Goal: Task Accomplishment & Management: Complete application form

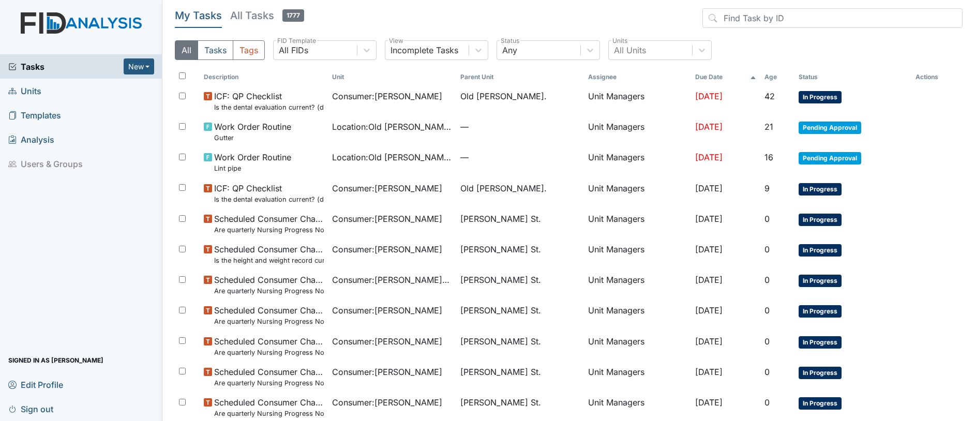
click at [34, 91] on span "Units" at bounding box center [24, 91] width 33 height 16
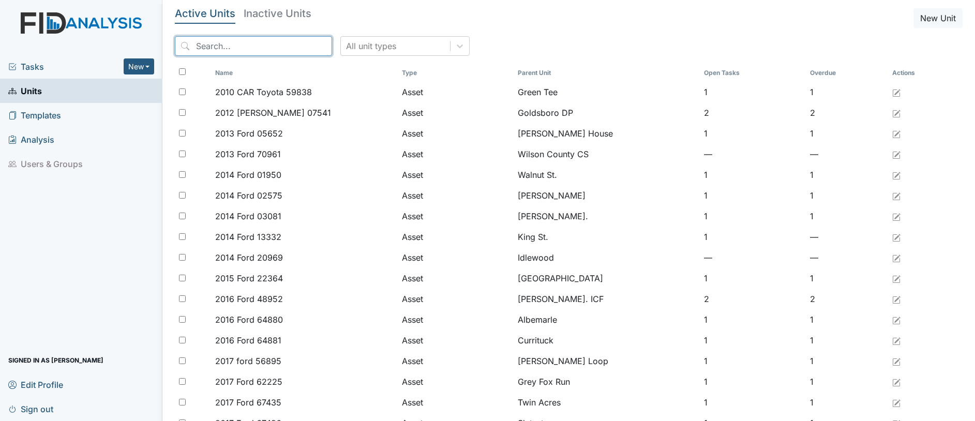
click at [228, 46] on input "search" at bounding box center [253, 46] width 157 height 20
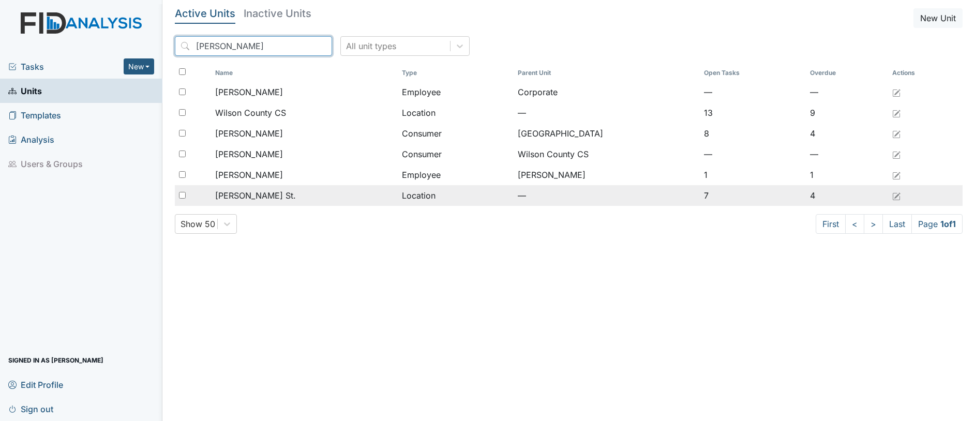
type input "wilson"
click at [224, 195] on span "[PERSON_NAME] St." at bounding box center [255, 195] width 81 height 12
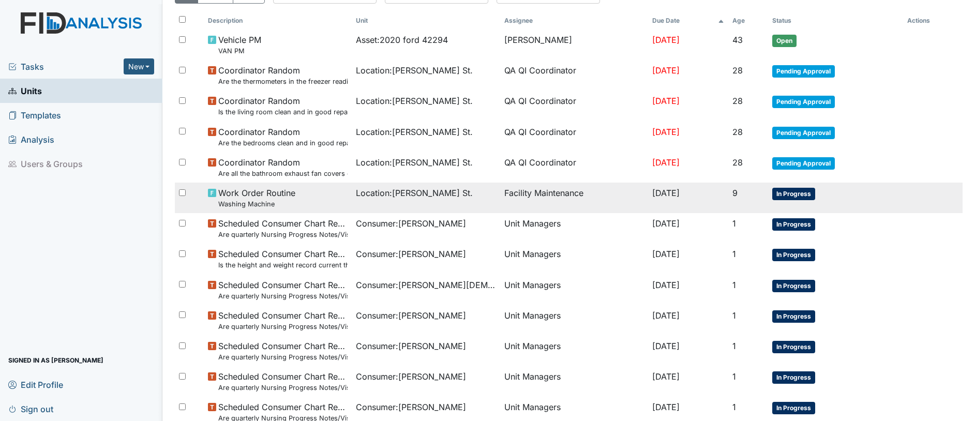
scroll to position [129, 0]
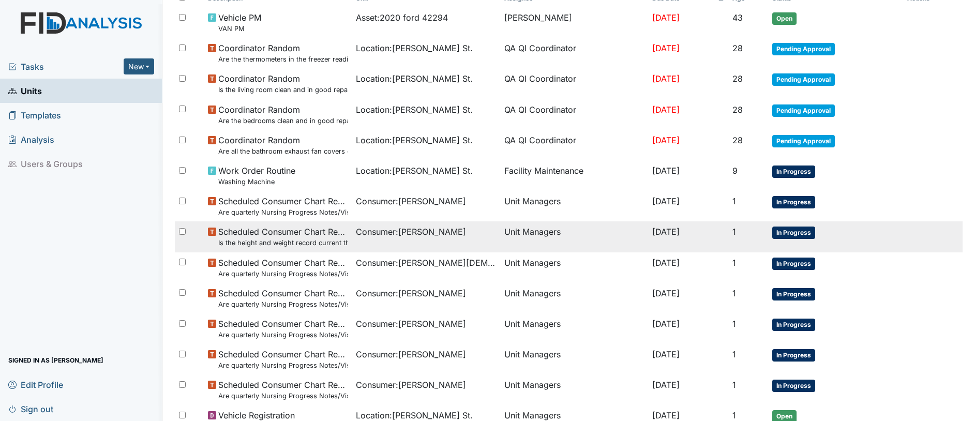
click at [429, 231] on span "Consumer : gregory, jarrett" at bounding box center [411, 231] width 110 height 12
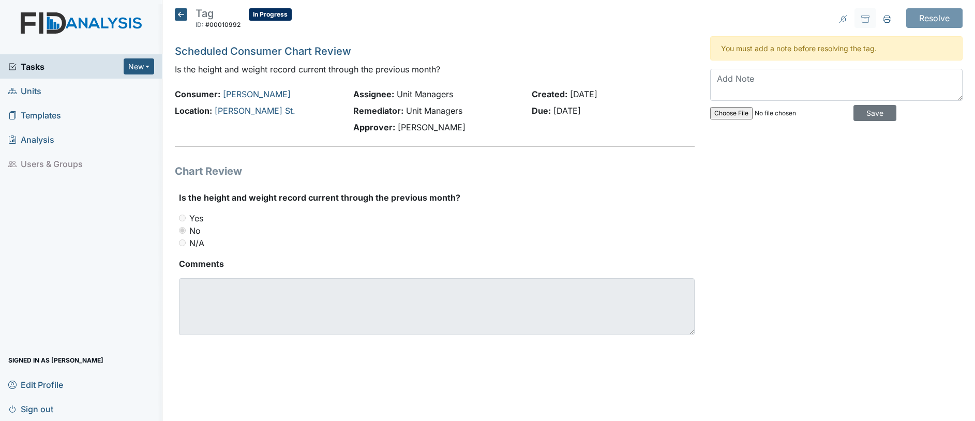
click at [183, 16] on icon at bounding box center [181, 14] width 12 height 12
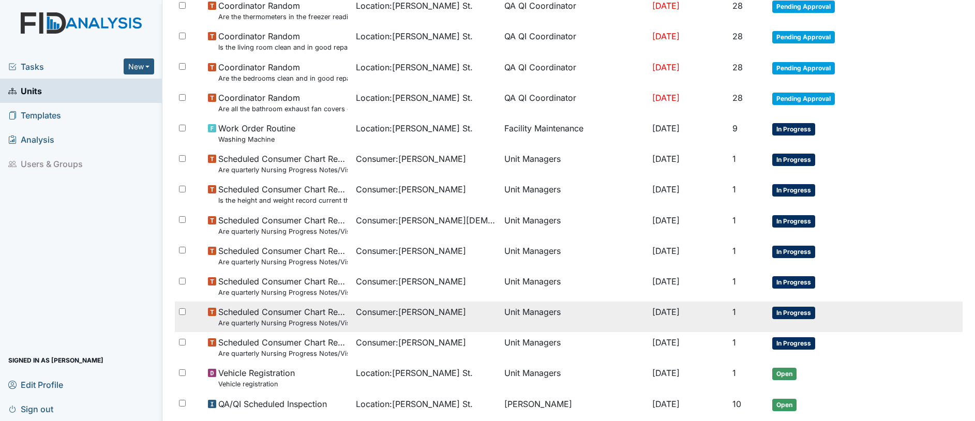
scroll to position [194, 0]
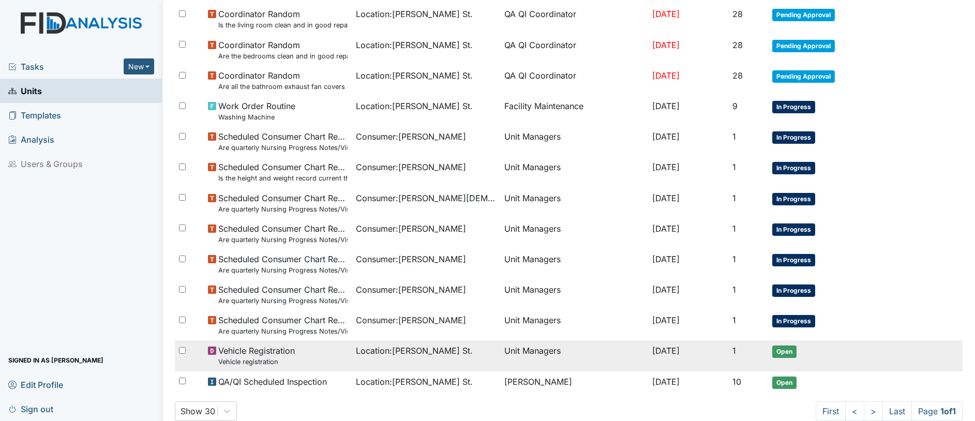
click at [261, 351] on span "Vehicle Registration Vehicle registration" at bounding box center [256, 355] width 77 height 22
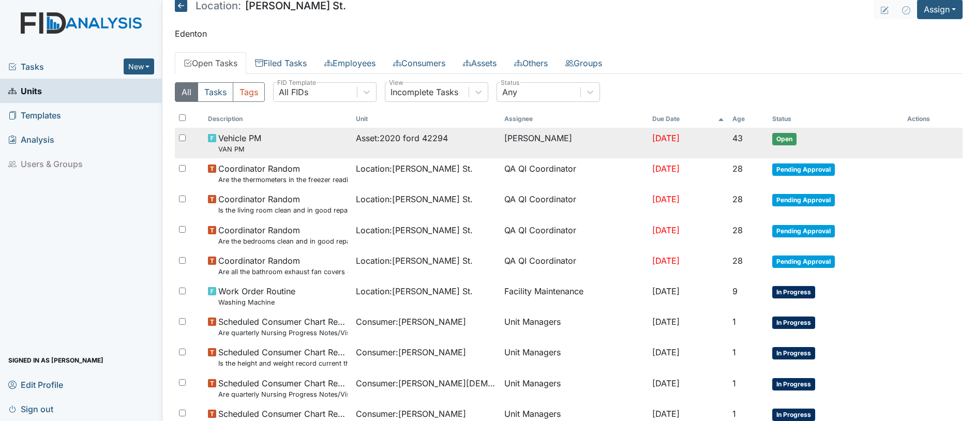
scroll to position [0, 0]
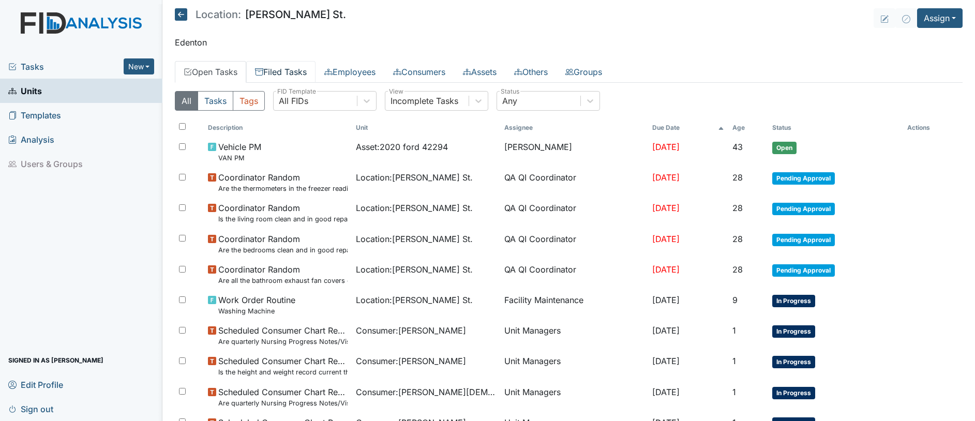
click at [289, 70] on link "Filed Tasks" at bounding box center [280, 72] width 69 height 22
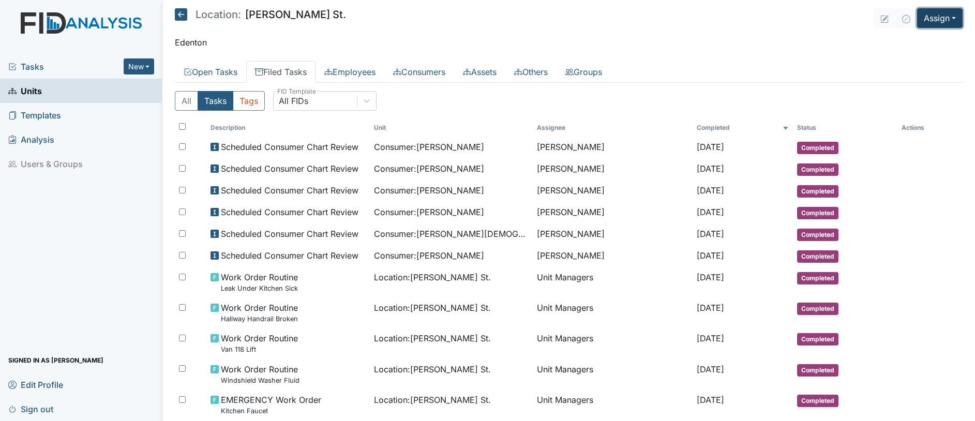
click at [930, 20] on button "Assign" at bounding box center [940, 18] width 46 height 20
click at [909, 56] on link "Assign Inspection" at bounding box center [914, 58] width 93 height 17
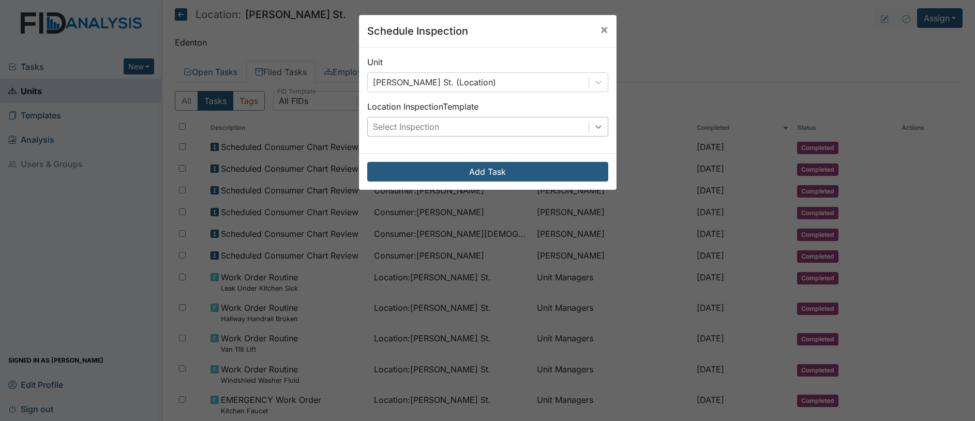
click at [589, 132] on div at bounding box center [598, 126] width 19 height 19
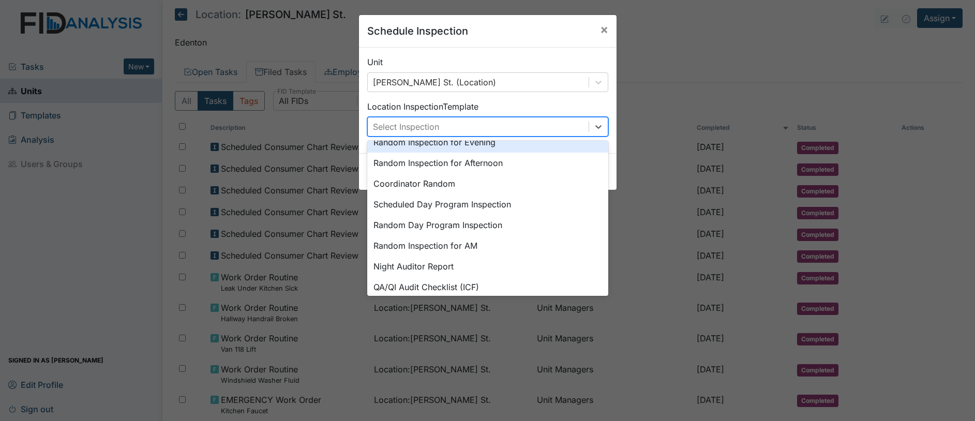
scroll to position [178, 0]
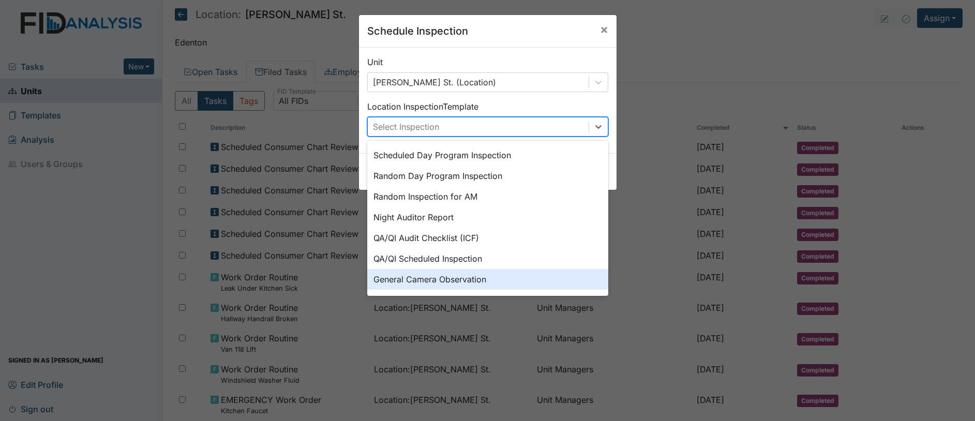
click at [429, 282] on div "General Camera Observation" at bounding box center [487, 279] width 241 height 21
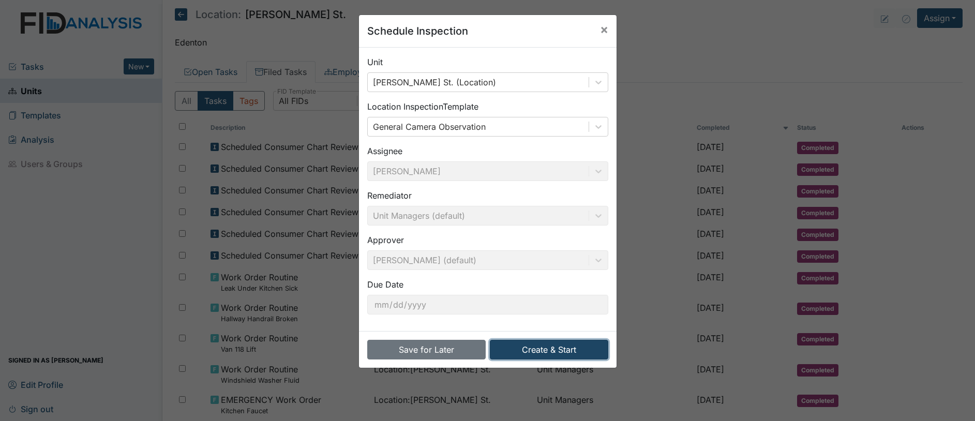
drag, startPoint x: 523, startPoint y: 351, endPoint x: 518, endPoint y: 348, distance: 5.6
click at [522, 351] on button "Create & Start" at bounding box center [549, 350] width 118 height 20
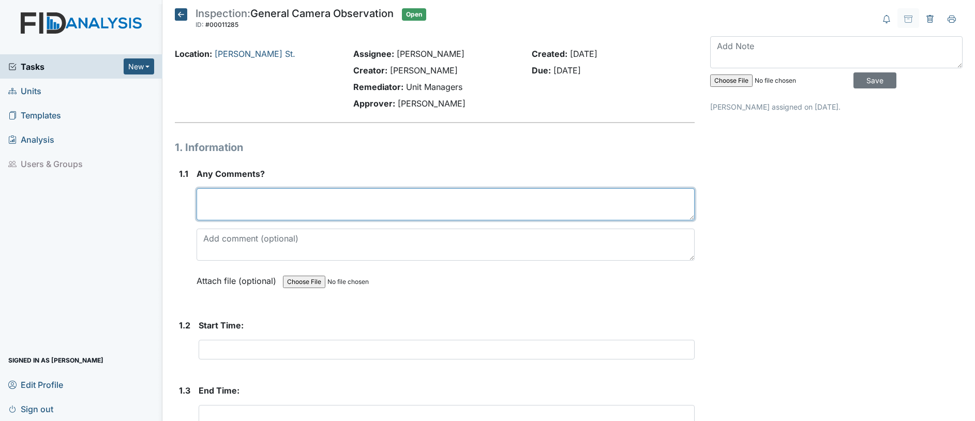
click at [234, 212] on textarea at bounding box center [445, 204] width 498 height 32
type textarea "Camera system down"
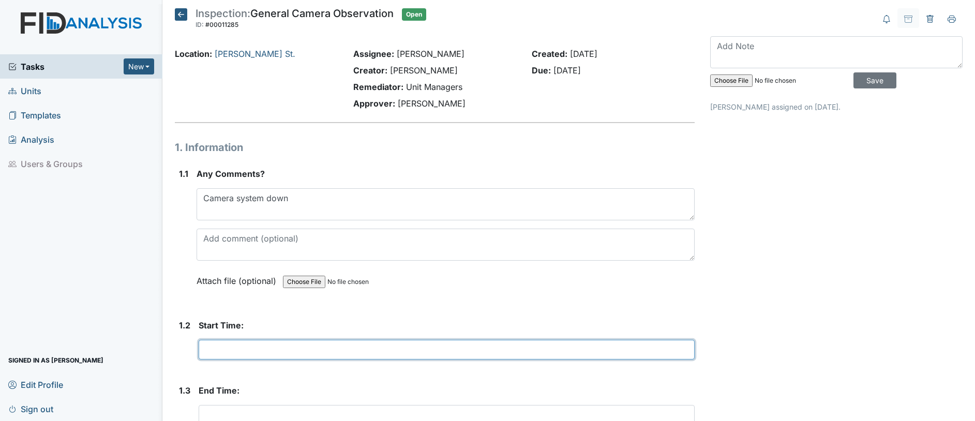
click at [231, 343] on input "text" at bounding box center [447, 350] width 496 height 20
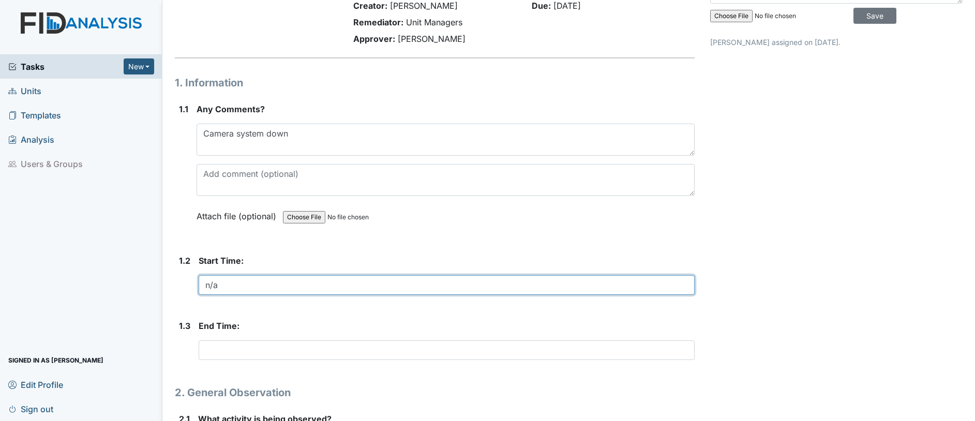
type input "n/a"
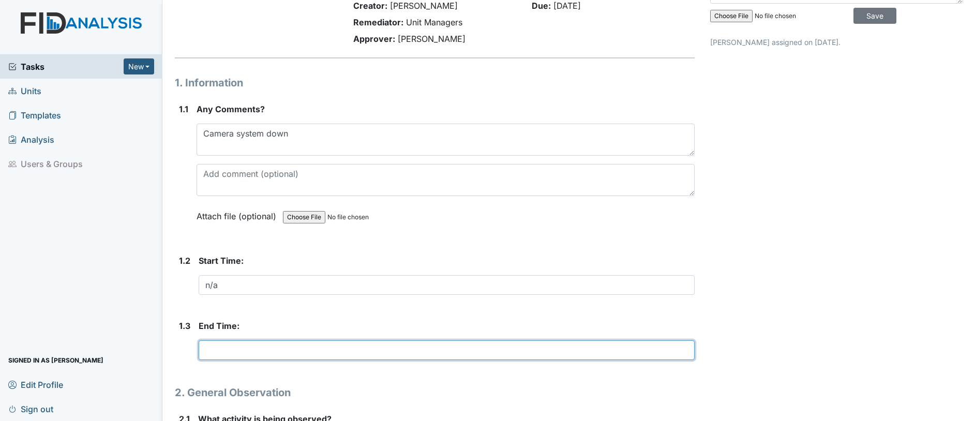
click at [230, 346] on input "text" at bounding box center [447, 350] width 496 height 20
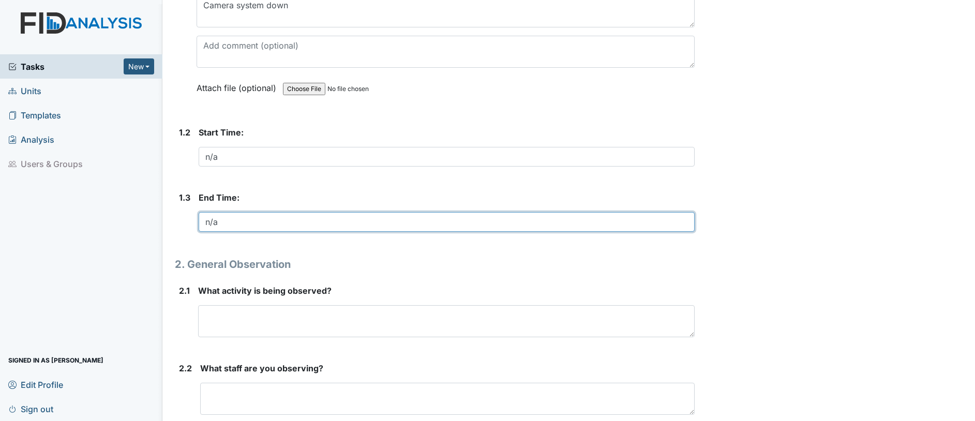
scroll to position [194, 0]
type input "n/a"
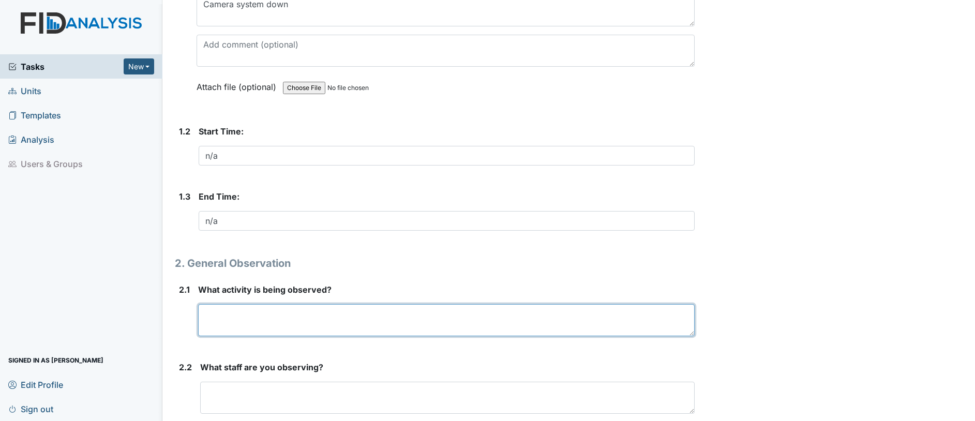
click at [225, 329] on textarea at bounding box center [446, 320] width 496 height 32
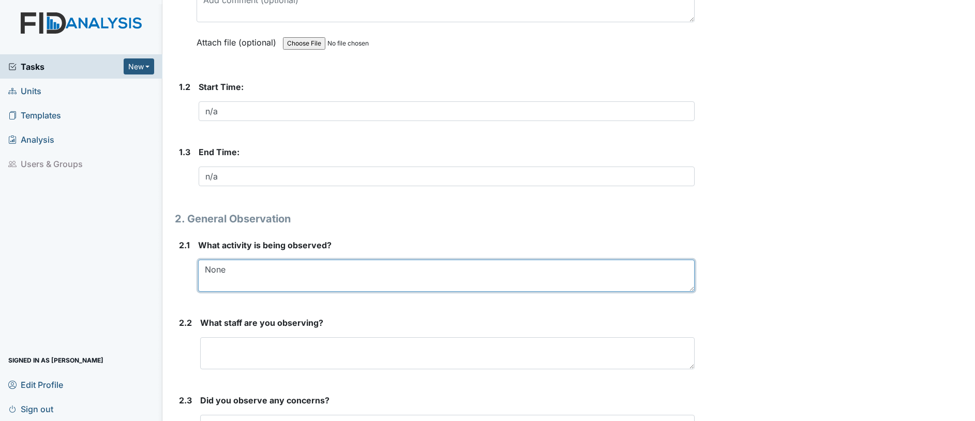
scroll to position [259, 0]
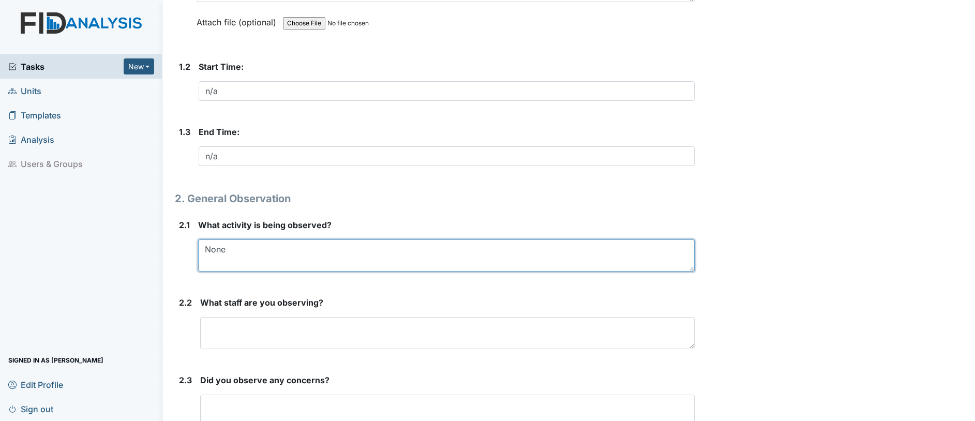
type textarea "None"
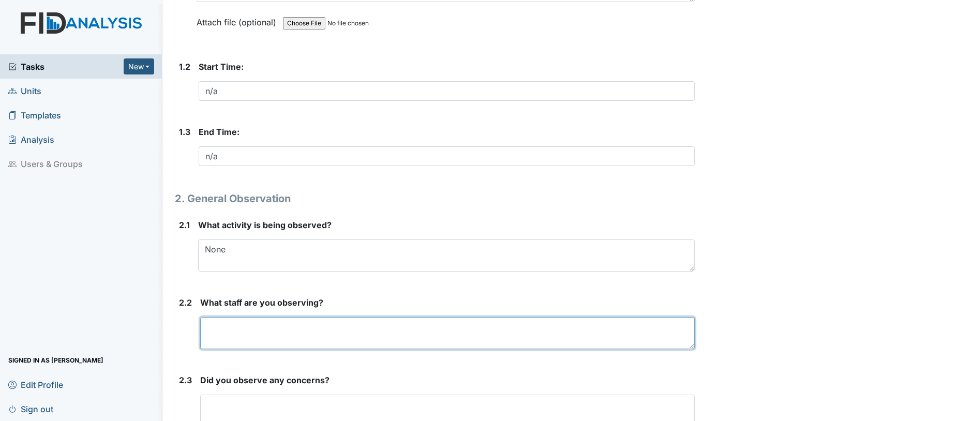
click at [224, 330] on textarea at bounding box center [447, 333] width 494 height 32
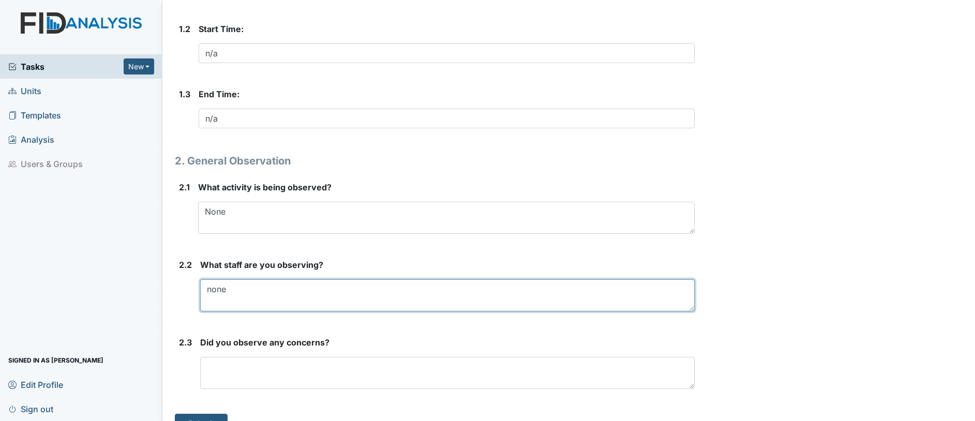
scroll to position [317, 0]
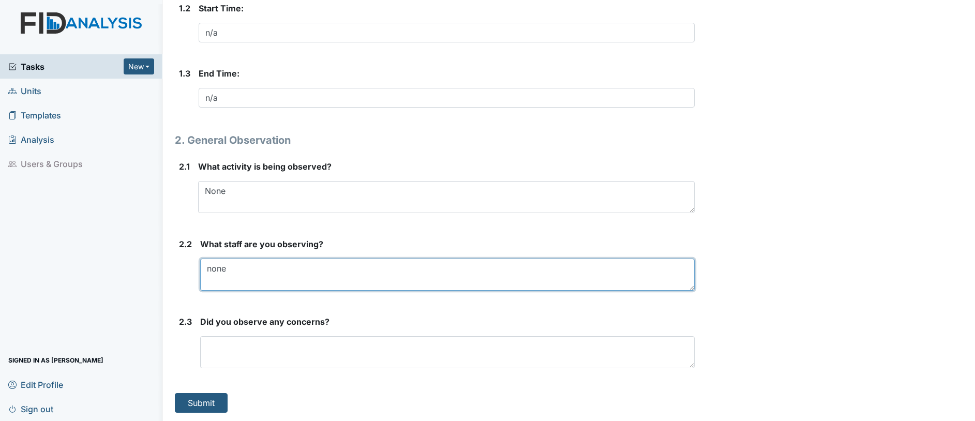
type textarea "none"
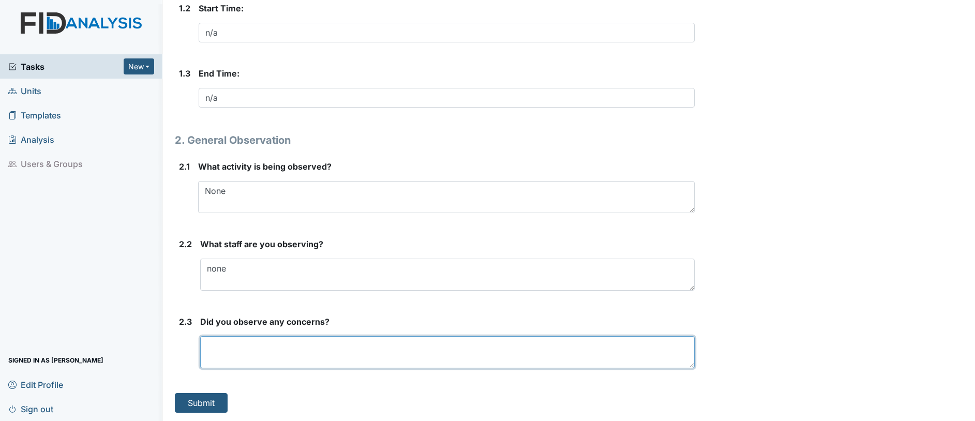
click at [233, 358] on textarea at bounding box center [447, 352] width 494 height 32
type textarea "none"
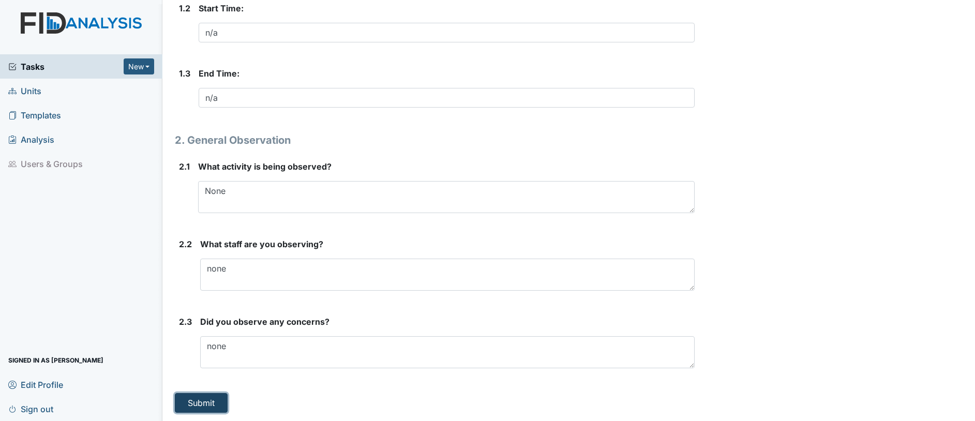
click at [211, 399] on button "Submit" at bounding box center [201, 403] width 53 height 20
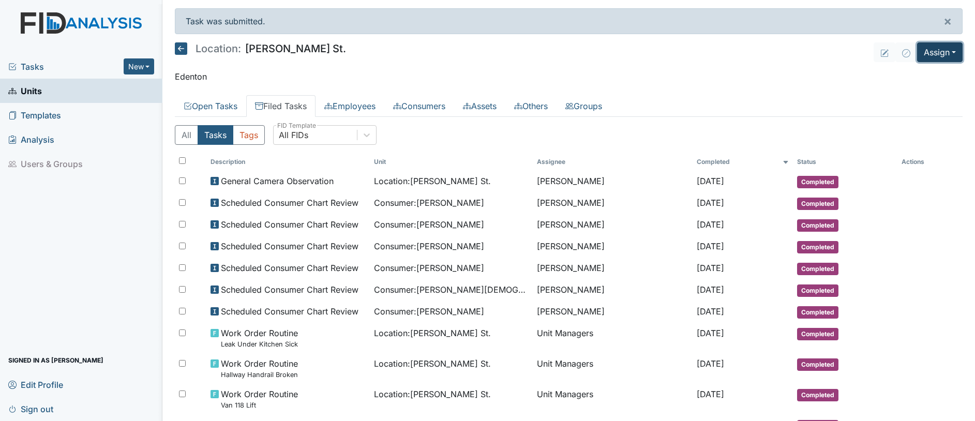
click at [926, 57] on button "Assign" at bounding box center [940, 52] width 46 height 20
click at [901, 90] on link "Assign Inspection" at bounding box center [914, 92] width 93 height 17
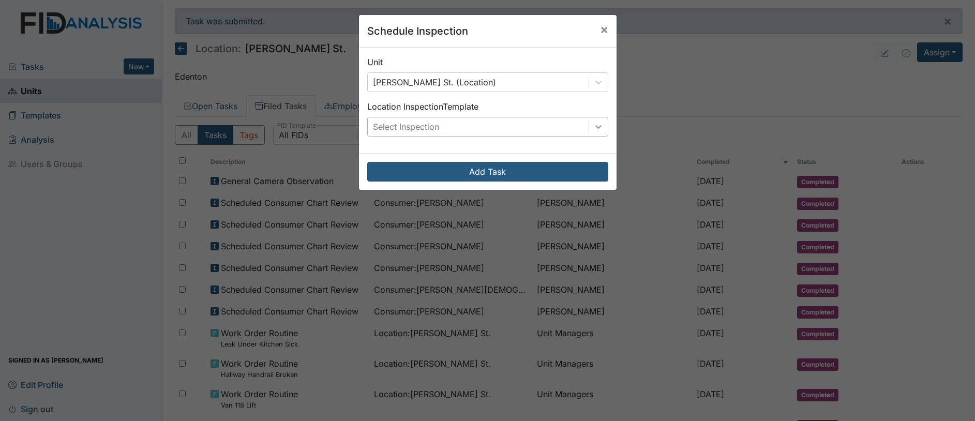
click at [589, 126] on div at bounding box center [598, 126] width 19 height 19
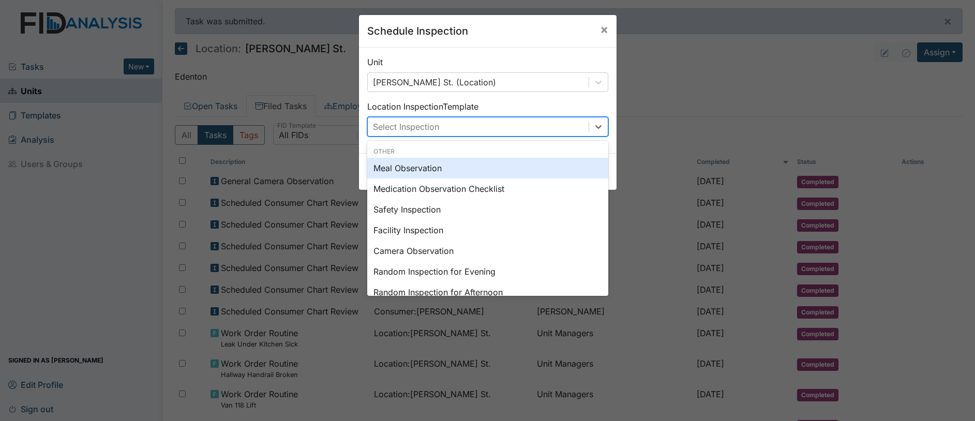
click at [418, 169] on div "Meal Observation" at bounding box center [487, 168] width 241 height 21
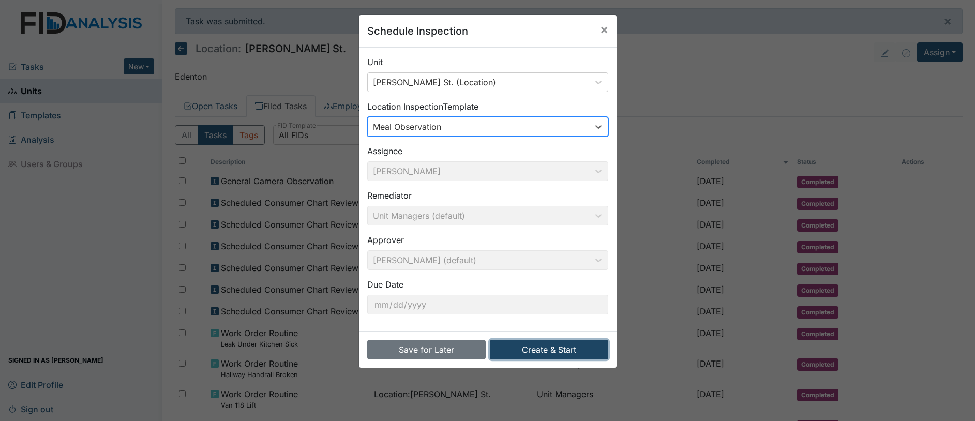
click at [530, 352] on button "Create & Start" at bounding box center [549, 350] width 118 height 20
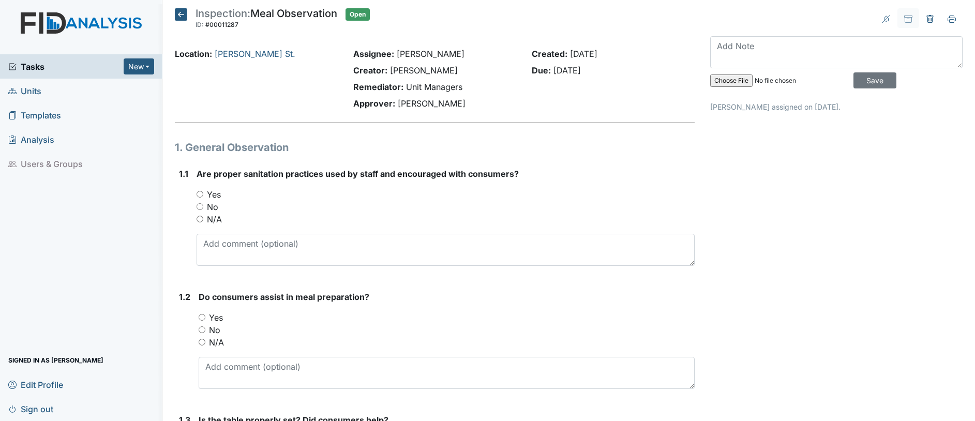
click at [196, 195] on input "Yes" at bounding box center [199, 194] width 7 height 7
radio input "true"
click at [202, 318] on input "Yes" at bounding box center [202, 317] width 7 height 7
radio input "true"
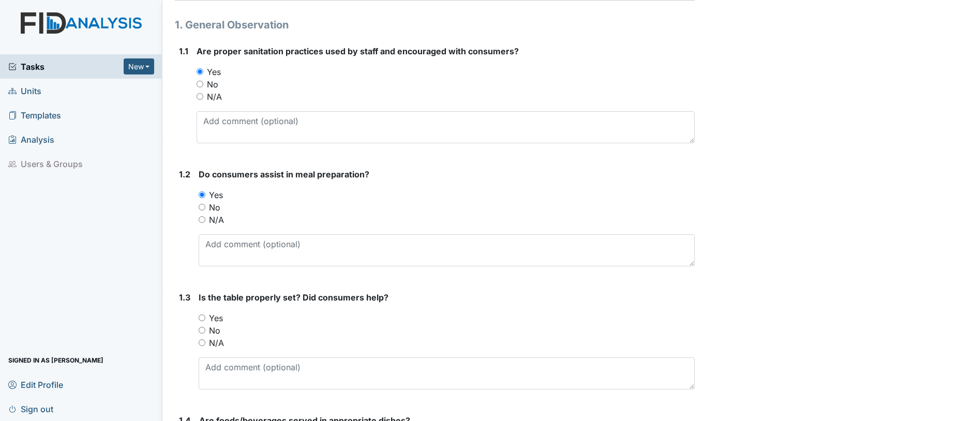
scroll to position [129, 0]
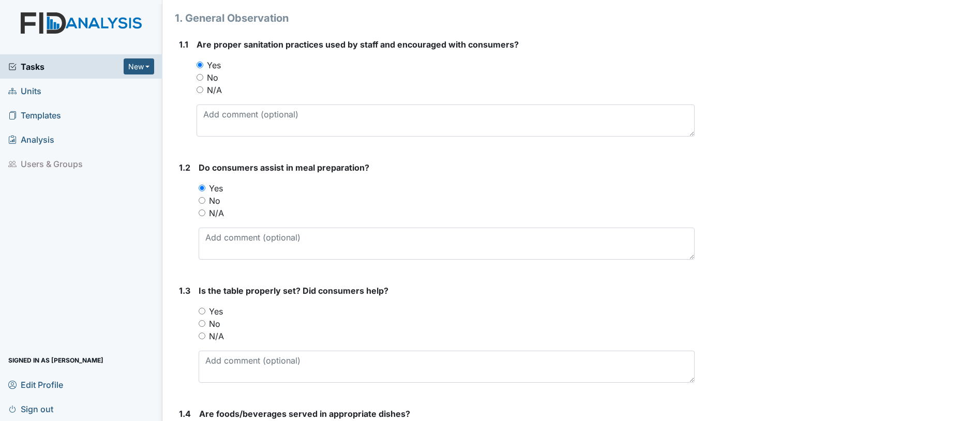
click at [201, 311] on input "Yes" at bounding box center [202, 311] width 7 height 7
radio input "true"
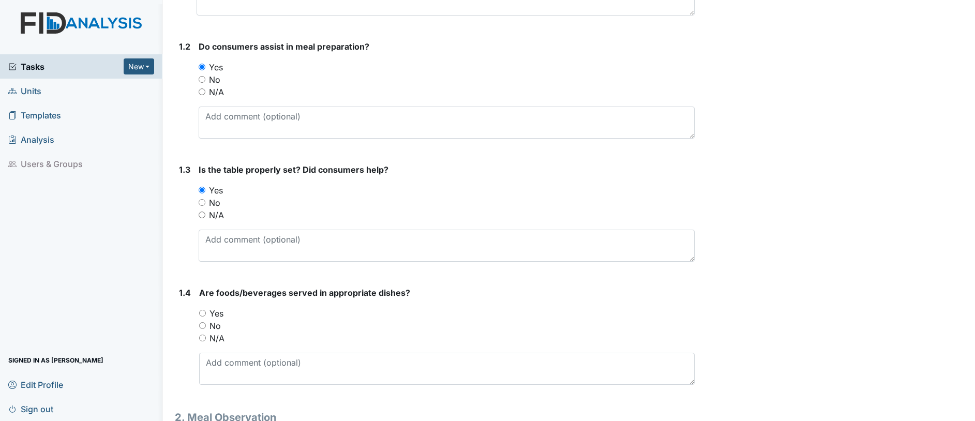
scroll to position [259, 0]
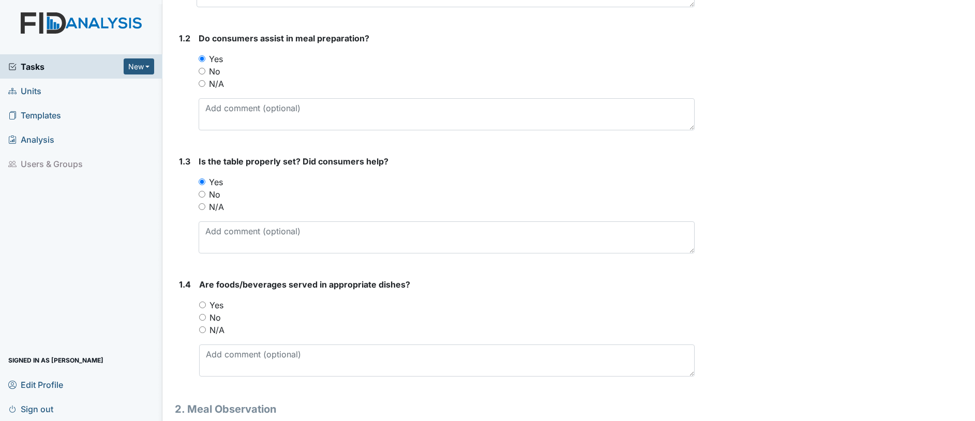
click at [203, 304] on input "Yes" at bounding box center [202, 304] width 7 height 7
radio input "true"
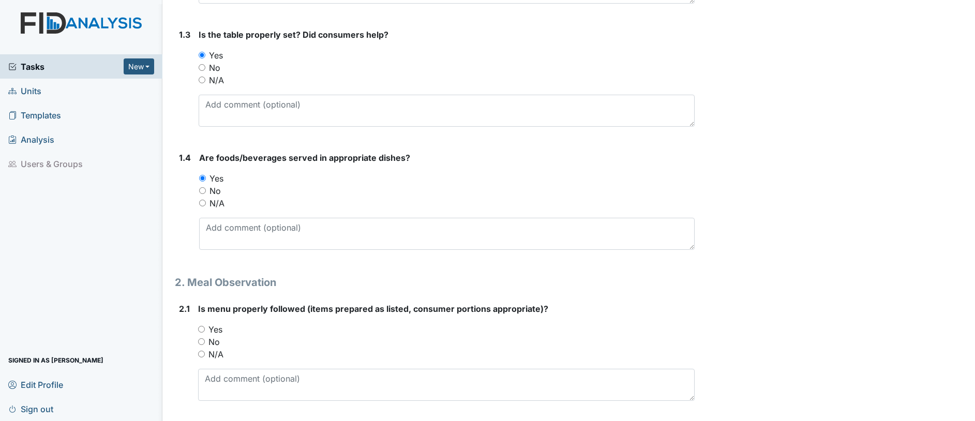
scroll to position [388, 0]
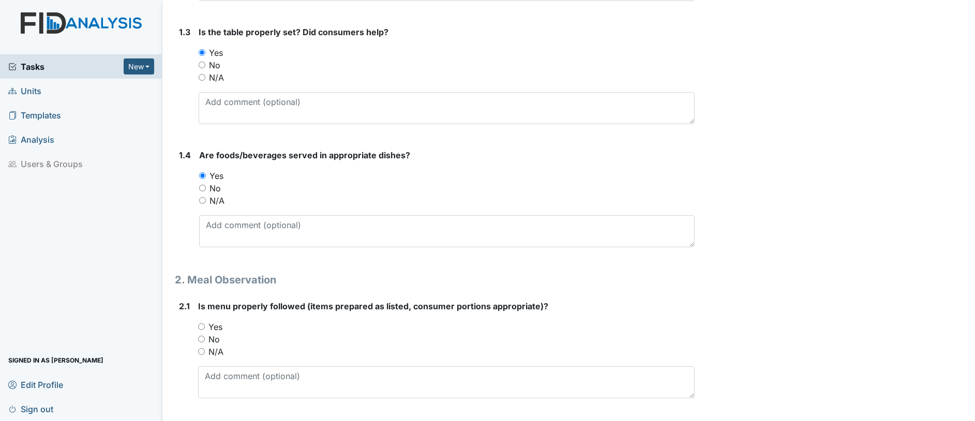
click at [201, 329] on input "Yes" at bounding box center [201, 326] width 7 height 7
radio input "true"
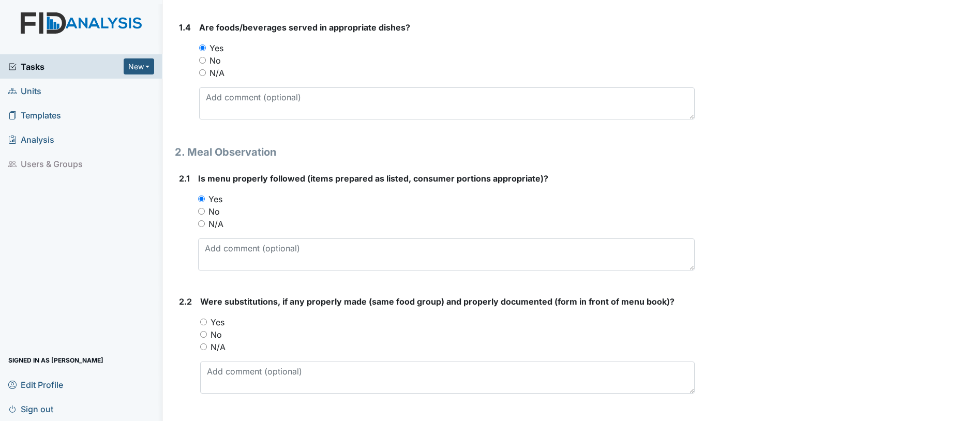
scroll to position [517, 0]
click at [204, 344] on input "N/A" at bounding box center [203, 345] width 7 height 7
radio input "true"
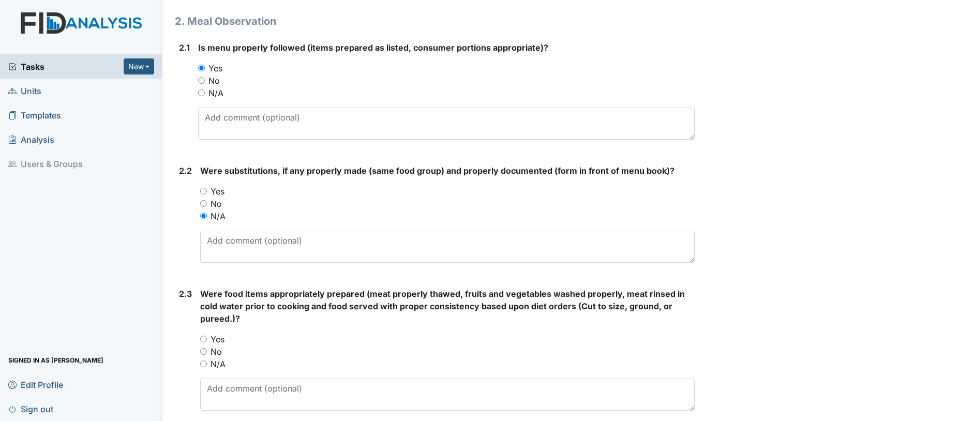
click at [203, 339] on input "Yes" at bounding box center [203, 339] width 7 height 7
radio input "true"
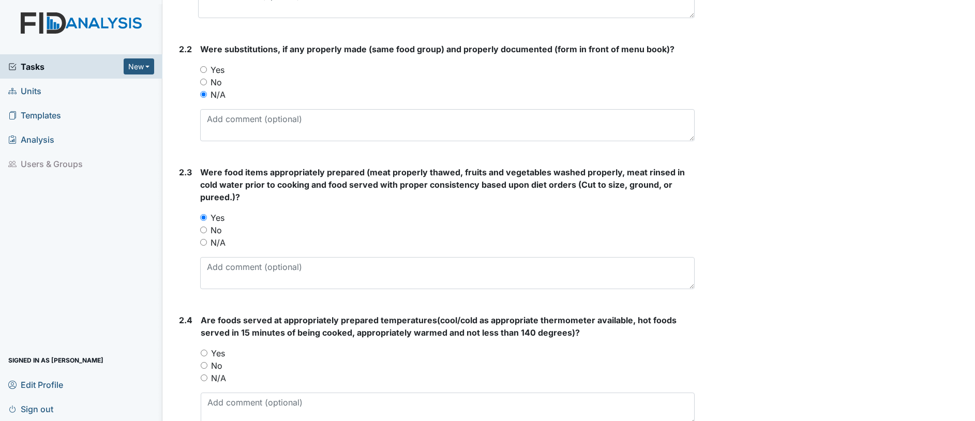
scroll to position [776, 0]
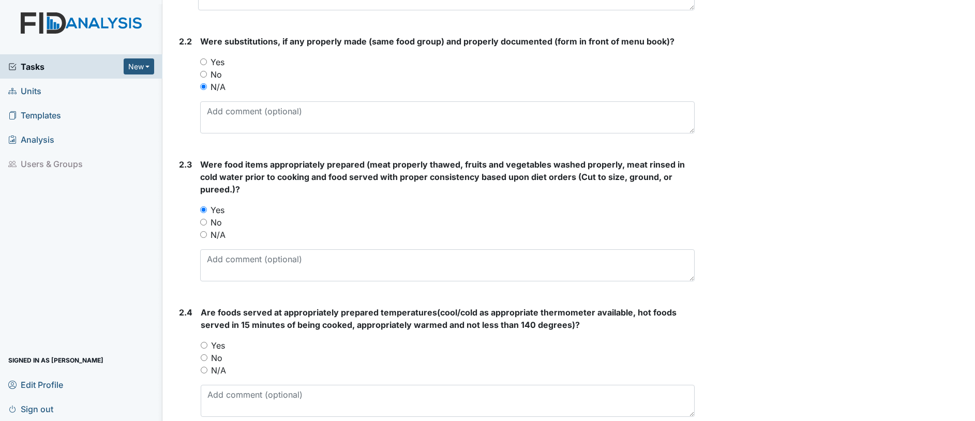
click at [205, 343] on input "Yes" at bounding box center [204, 345] width 7 height 7
radio input "true"
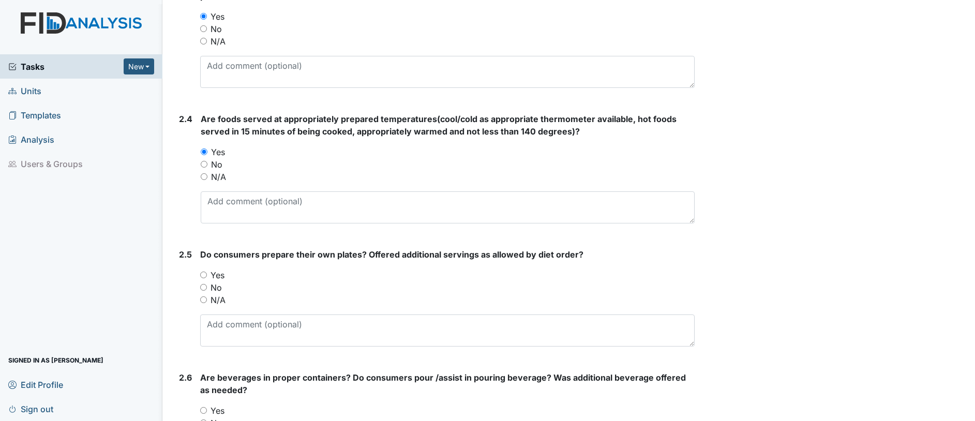
scroll to position [970, 0]
click at [204, 288] on input "No" at bounding box center [203, 286] width 7 height 7
radio input "true"
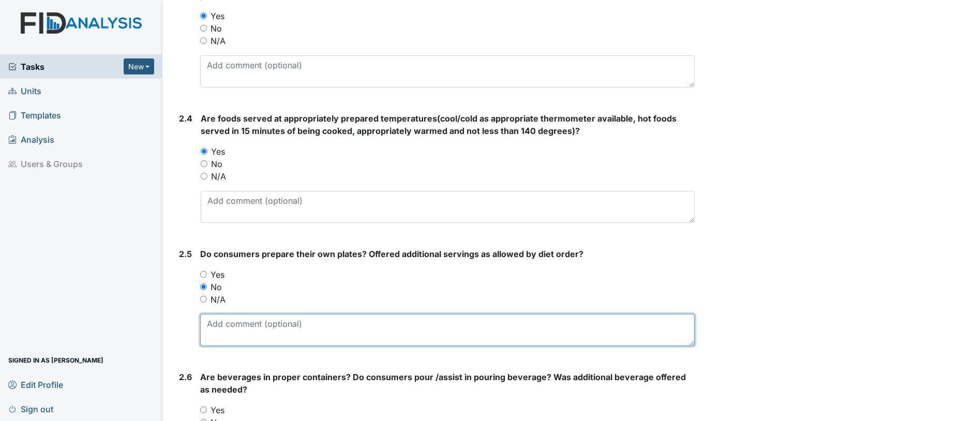
click at [214, 324] on textarea at bounding box center [447, 330] width 494 height 32
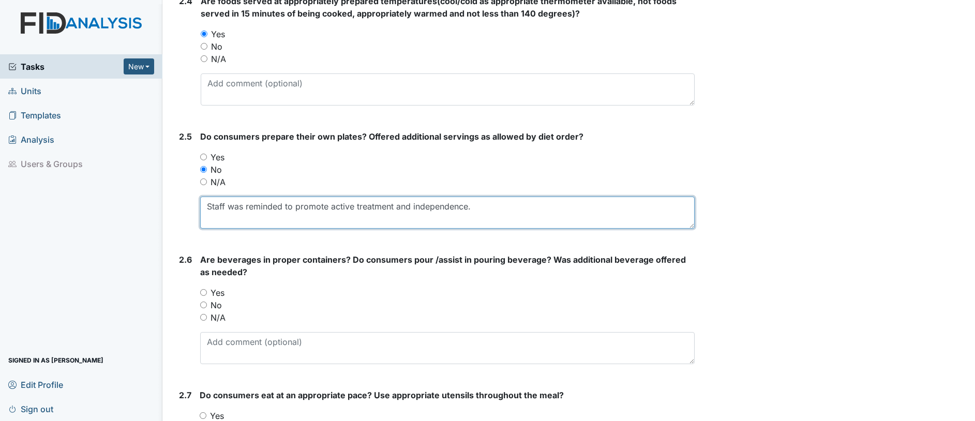
scroll to position [1099, 0]
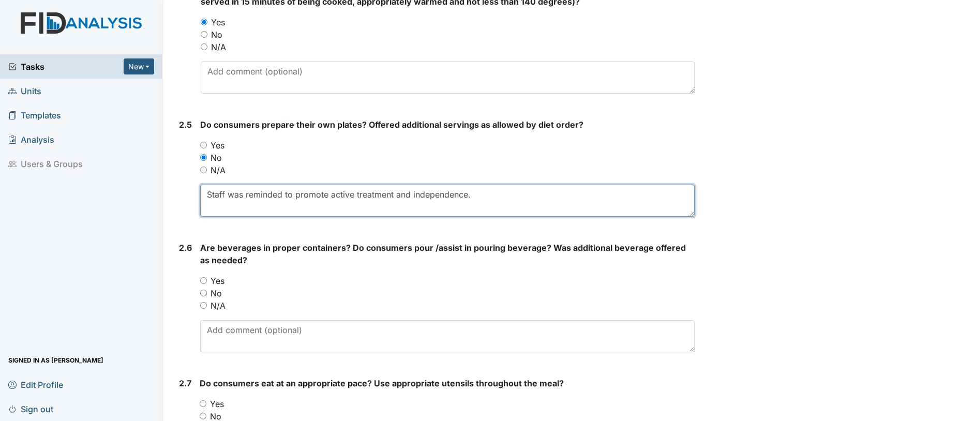
type textarea "Staff was reminded to promote active treatment and independence."
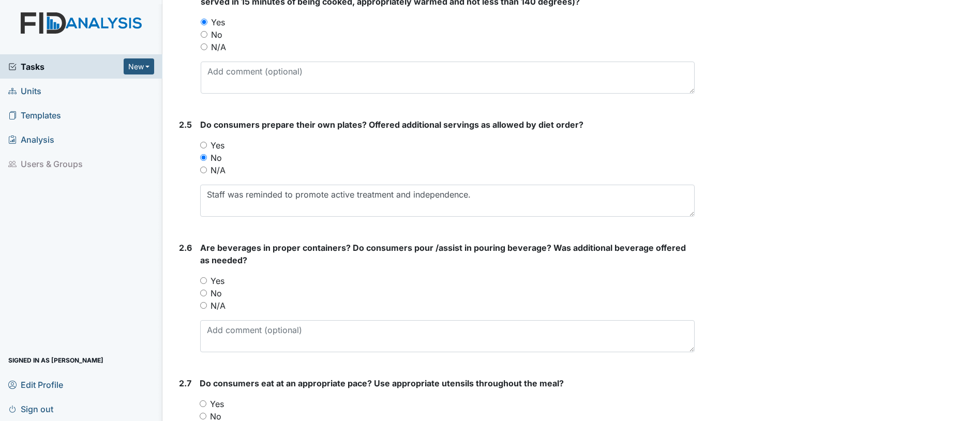
click at [205, 283] on input "Yes" at bounding box center [203, 280] width 7 height 7
radio input "true"
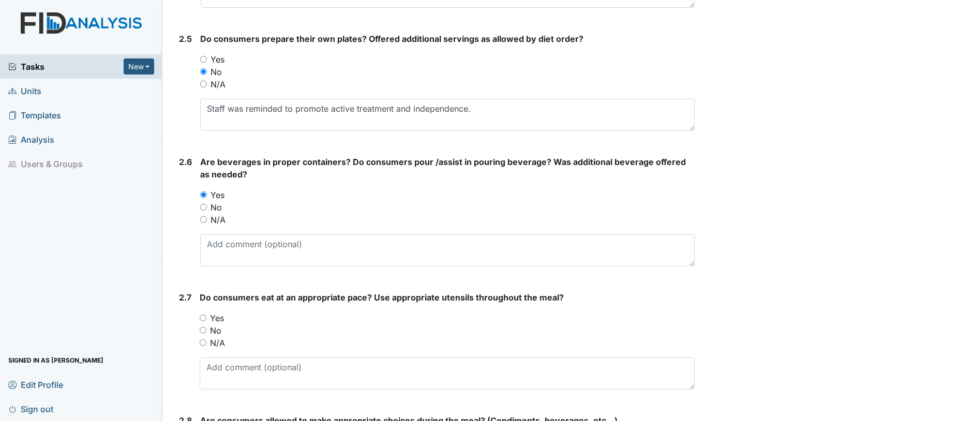
scroll to position [1228, 0]
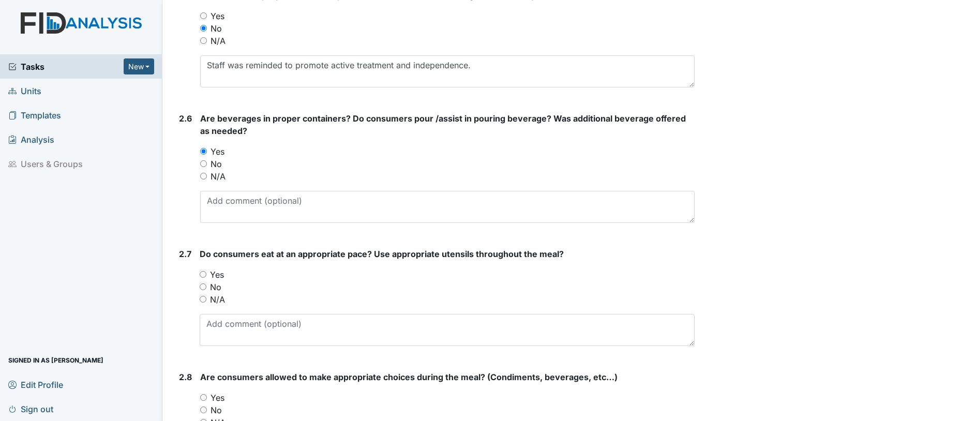
click at [205, 276] on input "Yes" at bounding box center [203, 274] width 7 height 7
radio input "true"
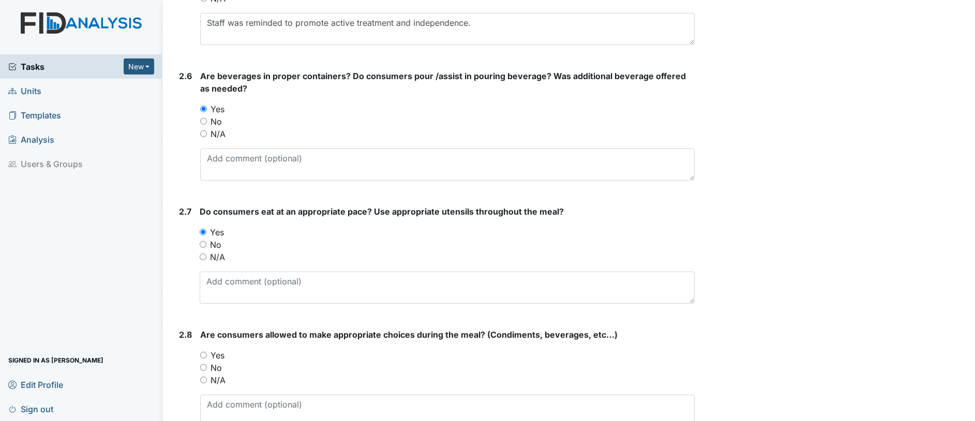
scroll to position [1293, 0]
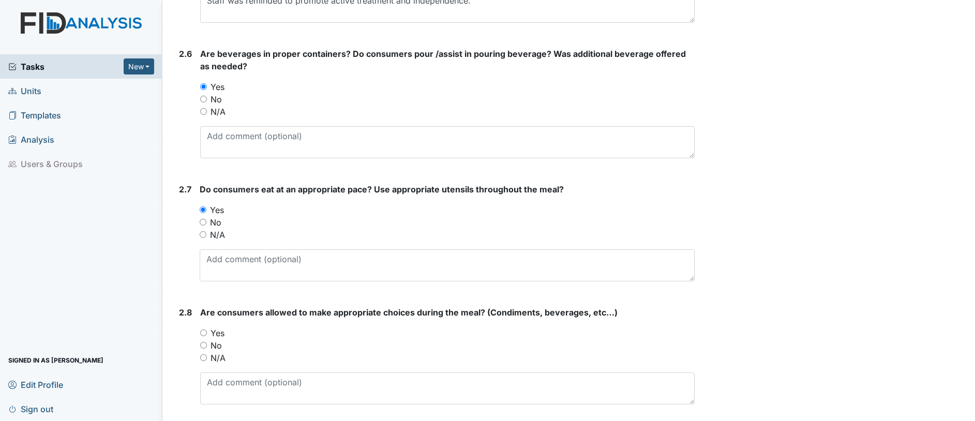
click at [204, 330] on input "Yes" at bounding box center [203, 332] width 7 height 7
radio input "true"
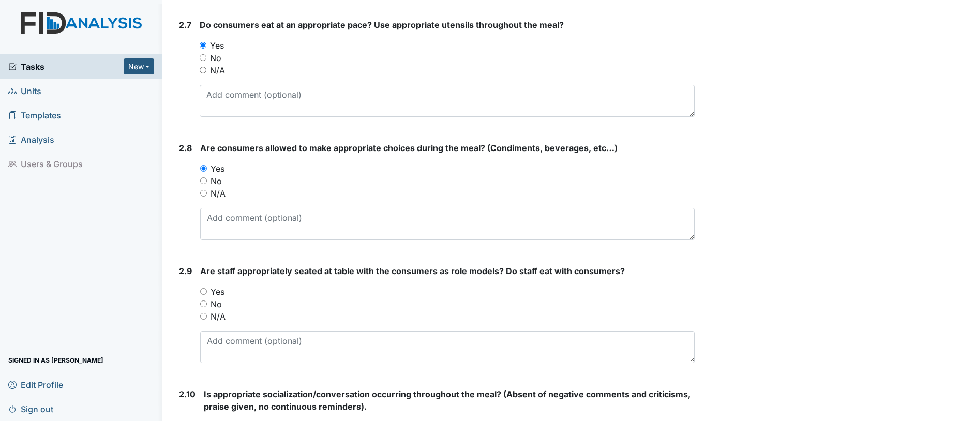
scroll to position [1487, 0]
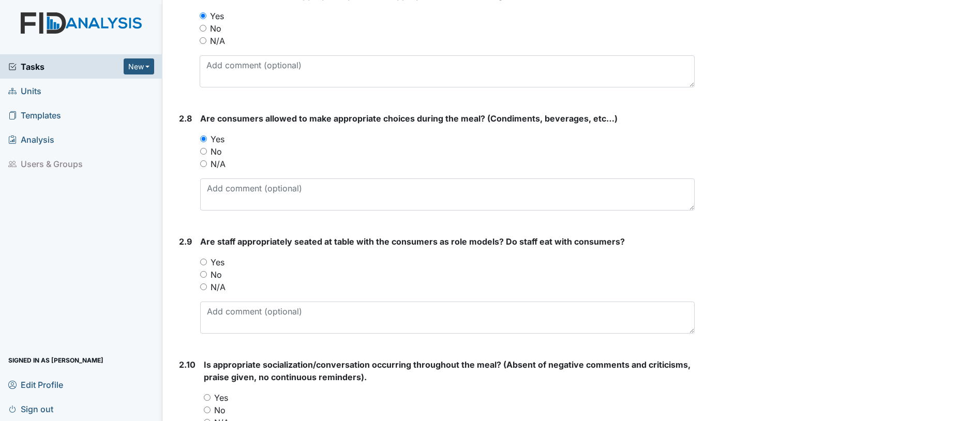
click at [205, 264] on input "Yes" at bounding box center [203, 262] width 7 height 7
radio input "true"
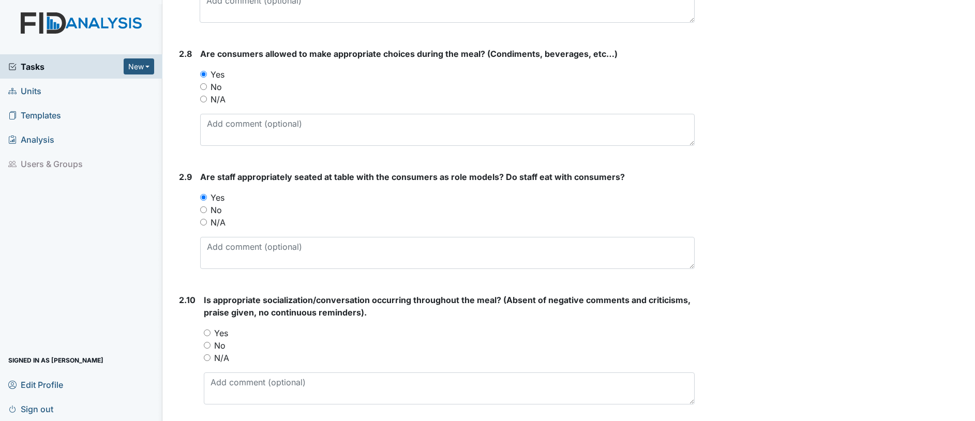
click at [206, 332] on input "Yes" at bounding box center [207, 332] width 7 height 7
radio input "true"
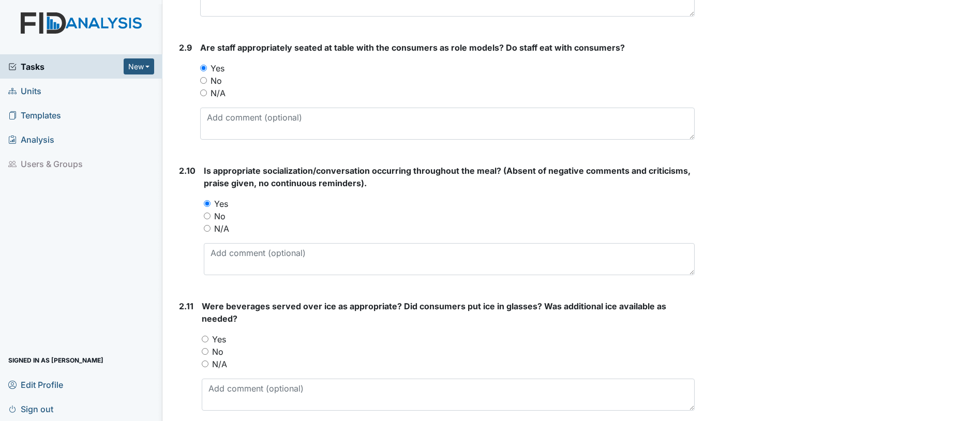
click at [205, 338] on input "Yes" at bounding box center [205, 339] width 7 height 7
radio input "true"
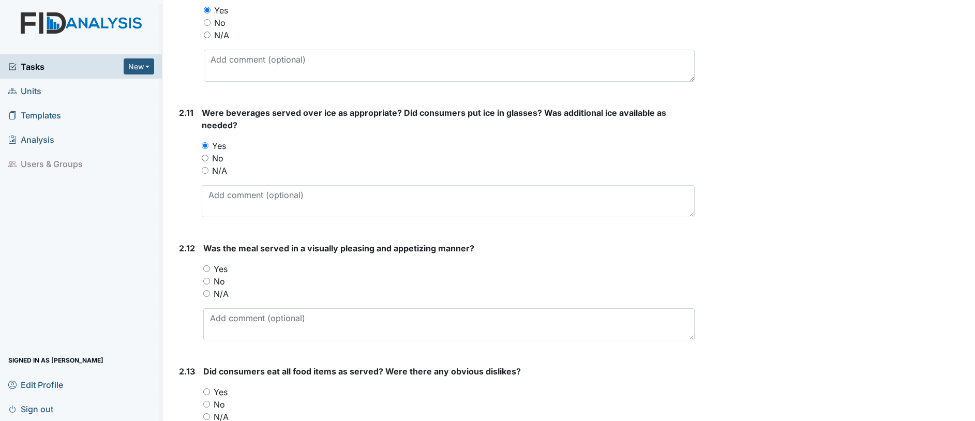
scroll to position [1874, 0]
click at [208, 271] on div "Yes" at bounding box center [448, 268] width 491 height 12
click at [208, 269] on input "Yes" at bounding box center [206, 268] width 7 height 7
radio input "true"
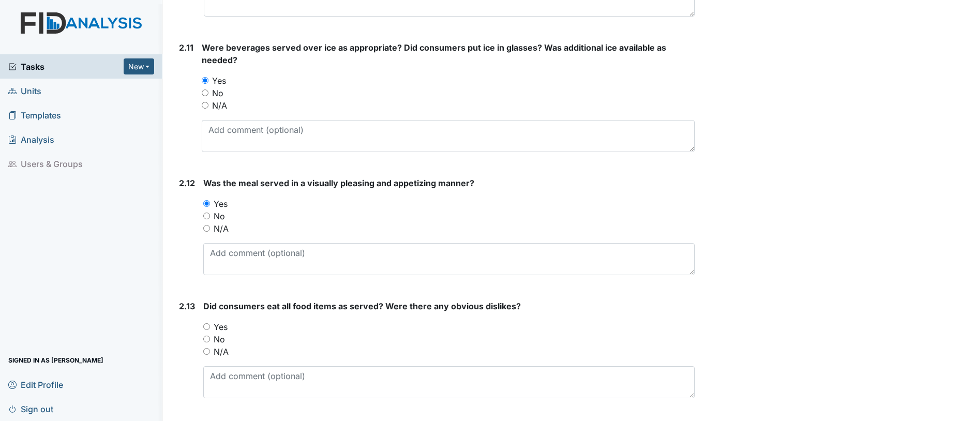
scroll to position [2004, 0]
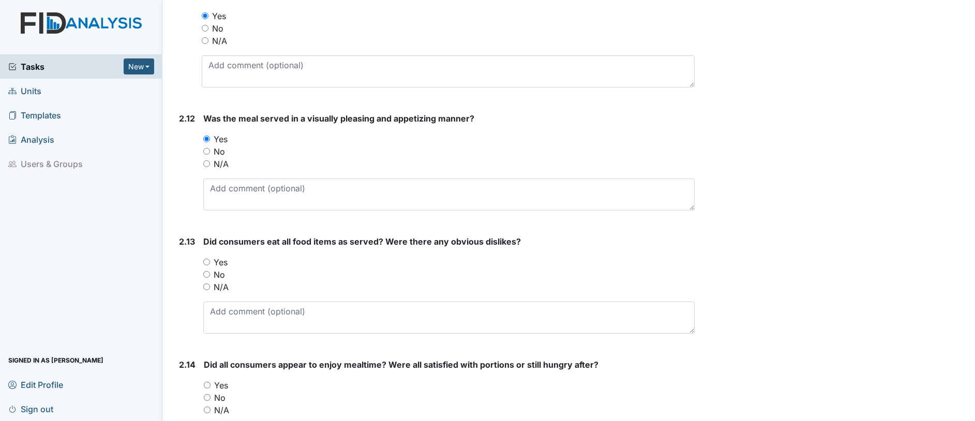
click at [206, 263] on input "Yes" at bounding box center [206, 262] width 7 height 7
radio input "true"
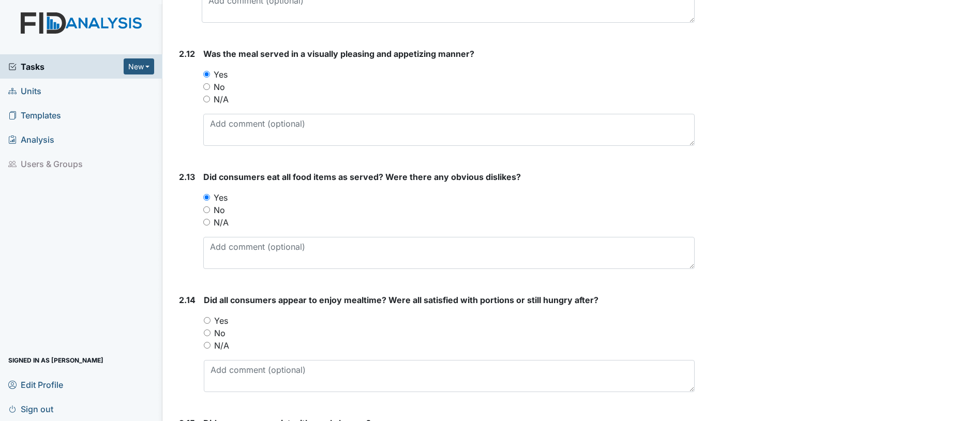
scroll to position [2133, 0]
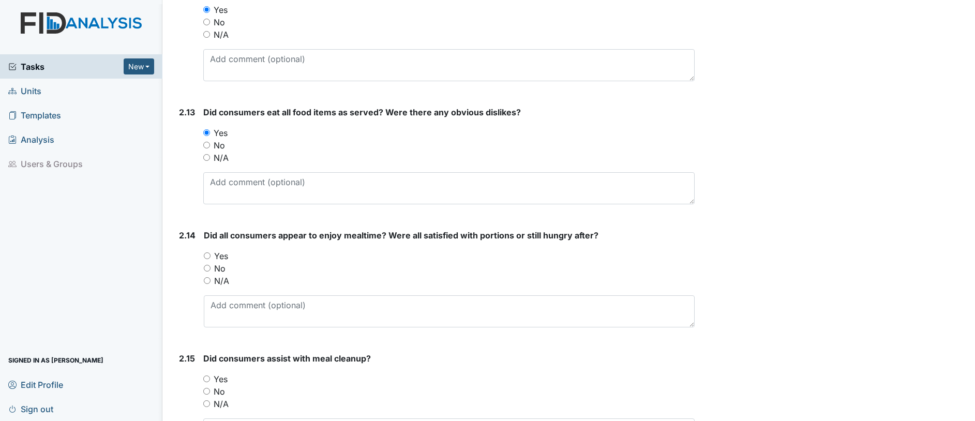
click at [206, 256] on input "Yes" at bounding box center [207, 255] width 7 height 7
radio input "true"
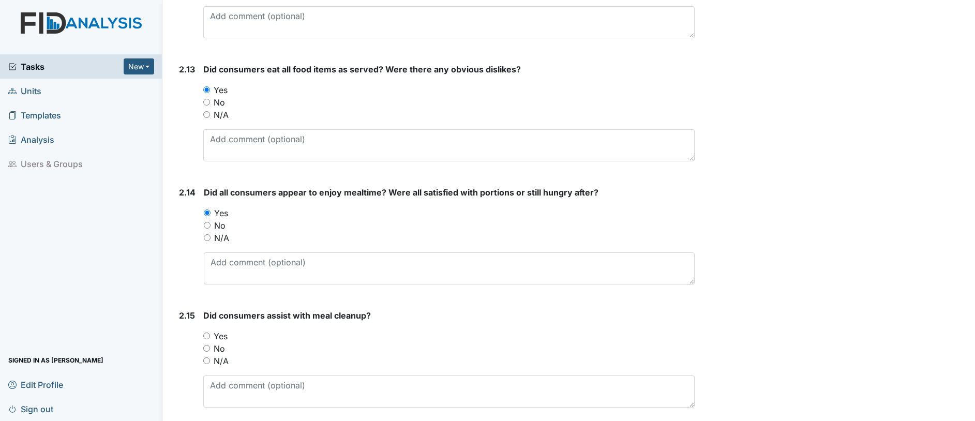
scroll to position [2198, 0]
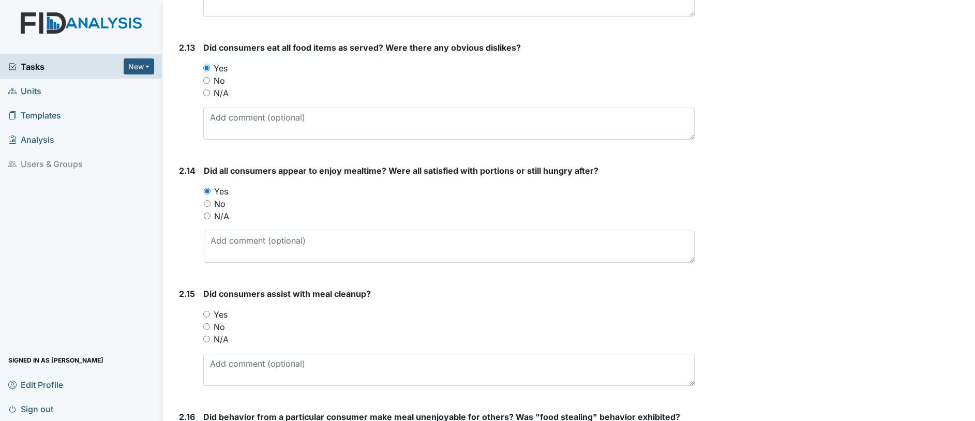
click at [207, 314] on input "Yes" at bounding box center [206, 314] width 7 height 7
radio input "true"
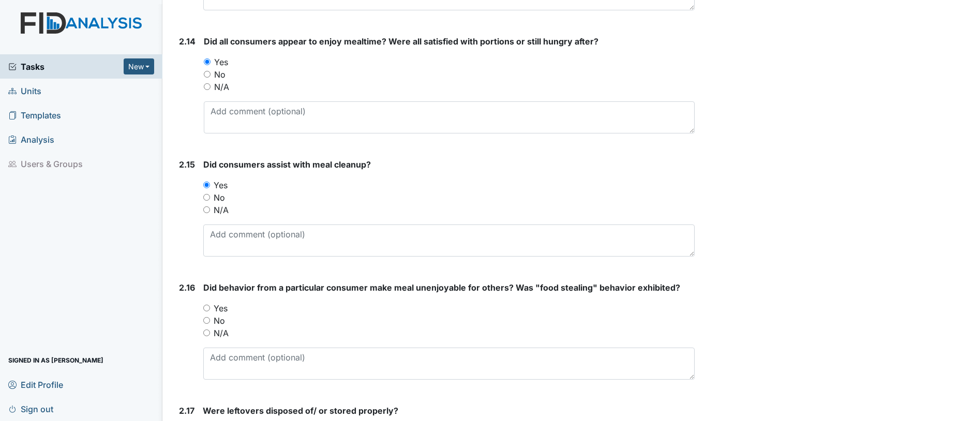
click at [205, 330] on input "N/A" at bounding box center [206, 332] width 7 height 7
radio input "true"
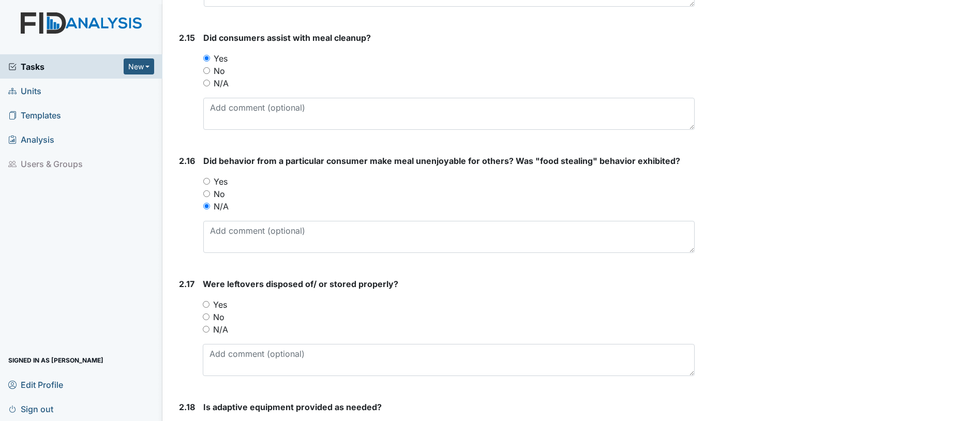
scroll to position [2456, 0]
click at [203, 301] on input "Yes" at bounding box center [206, 301] width 7 height 7
radio input "true"
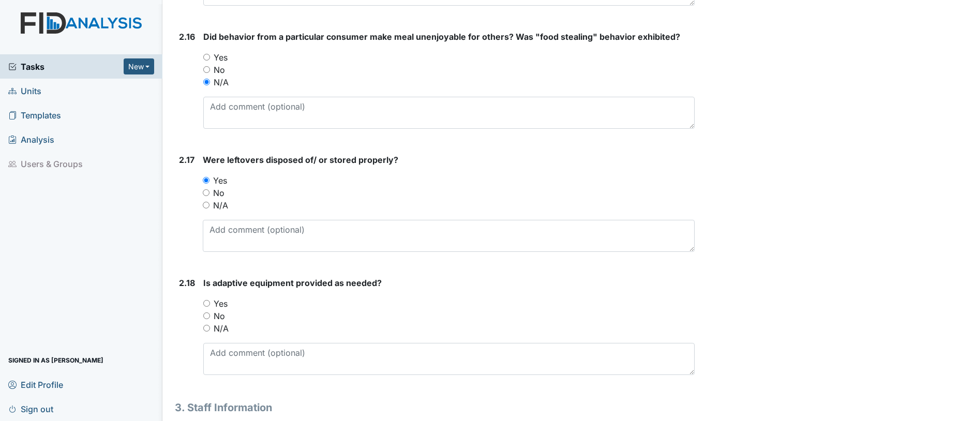
scroll to position [2585, 0]
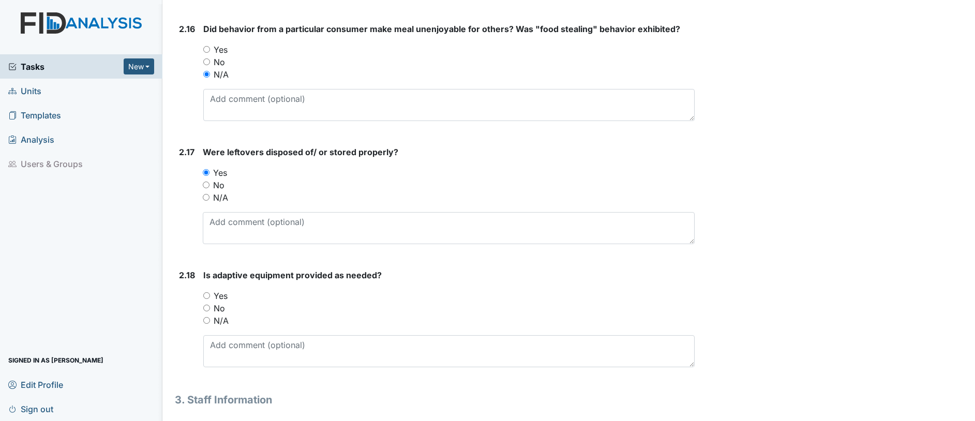
click at [206, 295] on input "Yes" at bounding box center [206, 295] width 7 height 7
radio input "true"
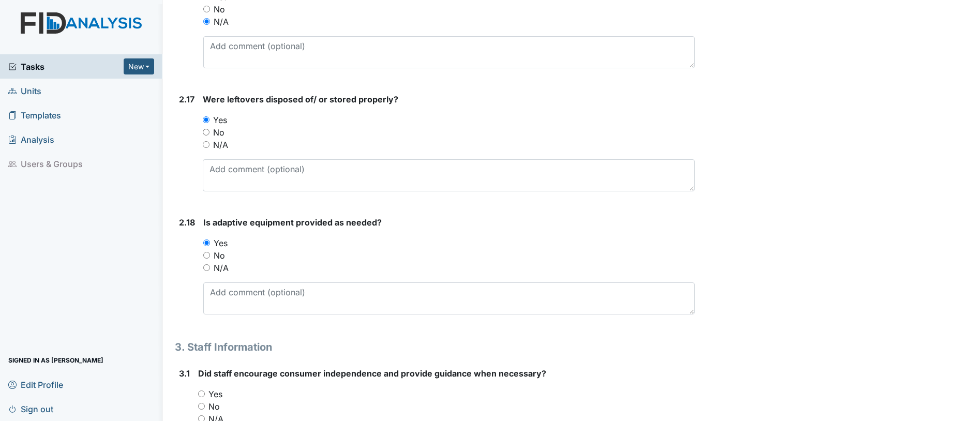
scroll to position [2779, 0]
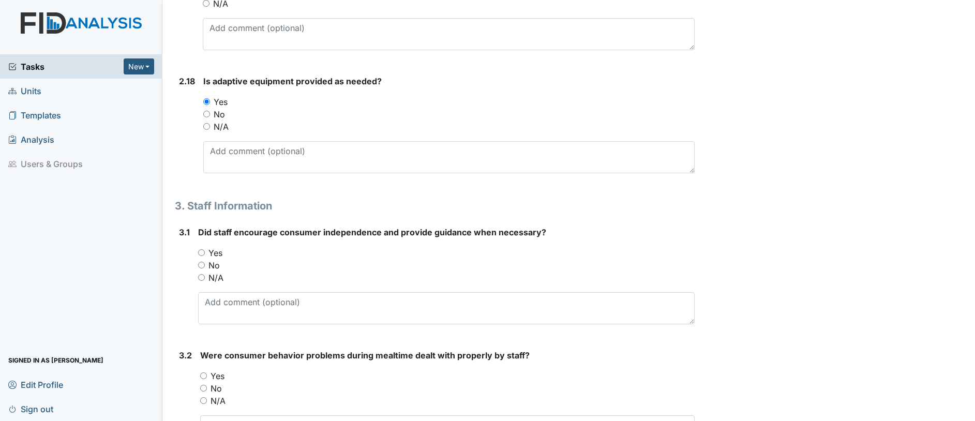
click at [198, 256] on div "Yes" at bounding box center [446, 253] width 496 height 12
click at [201, 251] on input "Yes" at bounding box center [201, 252] width 7 height 7
radio input "true"
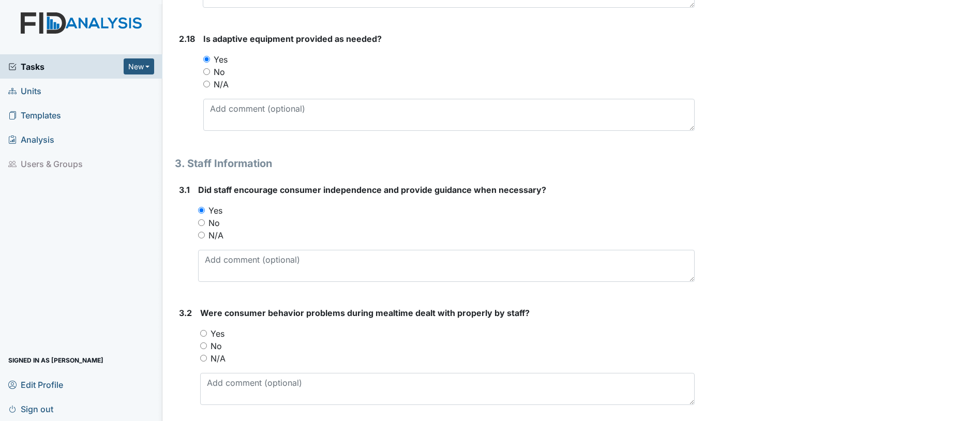
scroll to position [2844, 0]
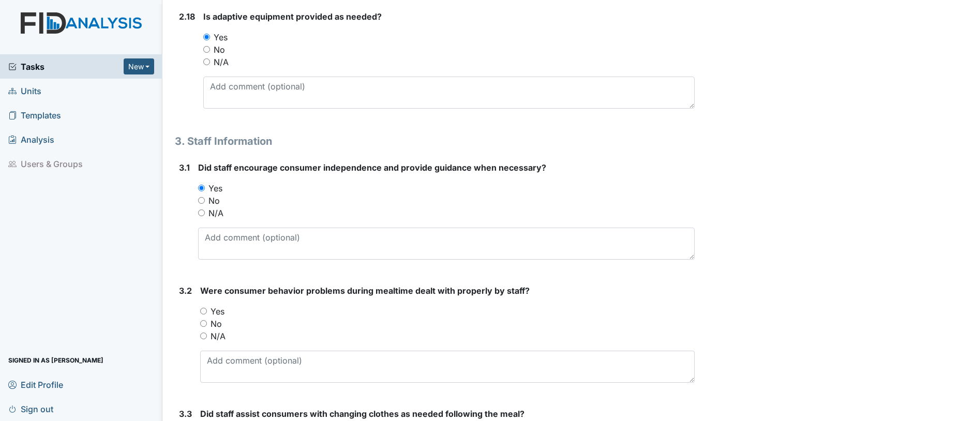
click at [199, 309] on div "3.2 Were consumer behavior problems during mealtime dealt with properly by staf…" at bounding box center [435, 337] width 520 height 107
click at [206, 312] on input "Yes" at bounding box center [203, 311] width 7 height 7
radio input "true"
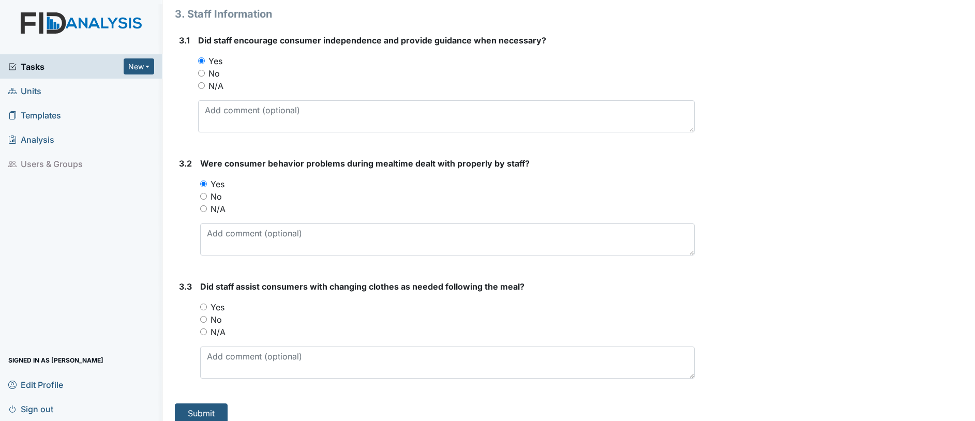
scroll to position [2973, 0]
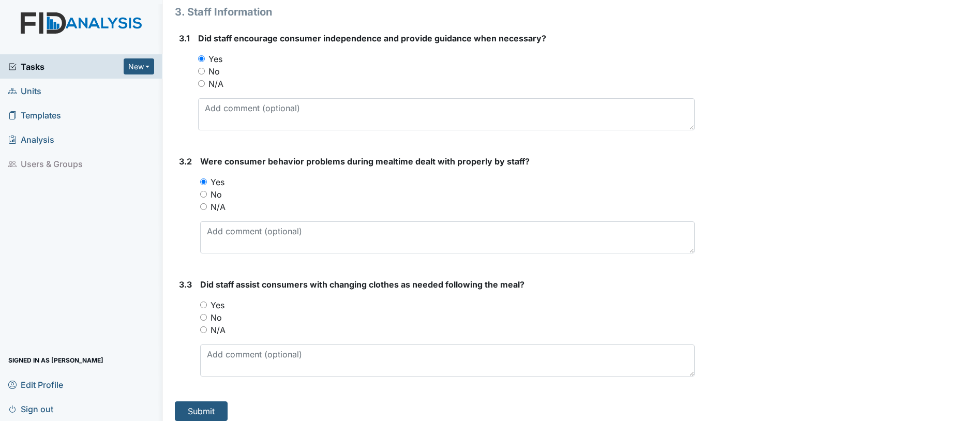
click at [205, 304] on input "Yes" at bounding box center [203, 304] width 7 height 7
radio input "true"
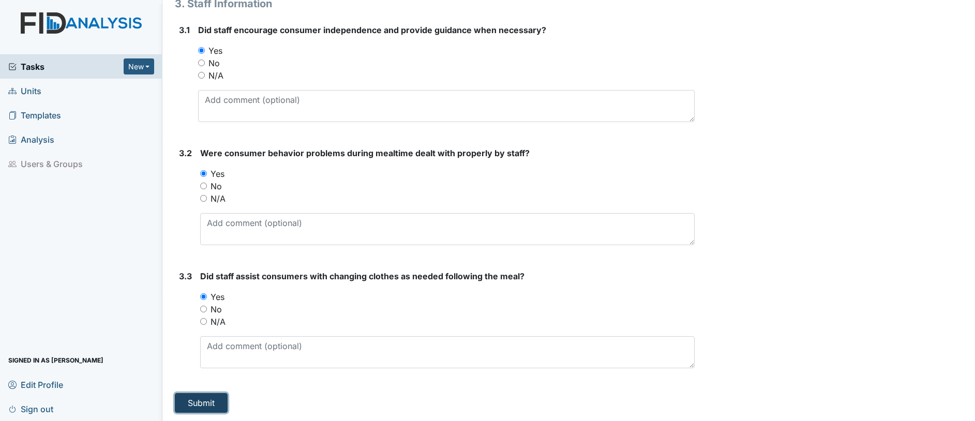
click at [204, 397] on button "Submit" at bounding box center [201, 403] width 53 height 20
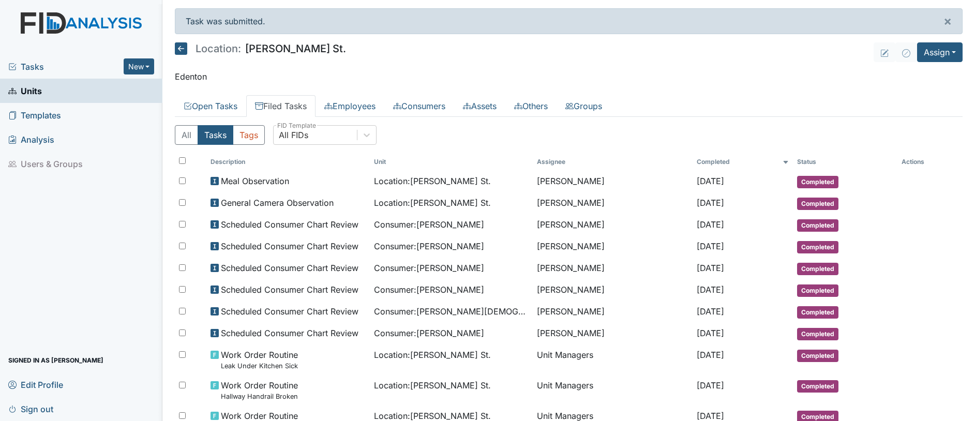
click at [178, 48] on icon at bounding box center [181, 48] width 12 height 12
